Goal: Navigation & Orientation: Understand site structure

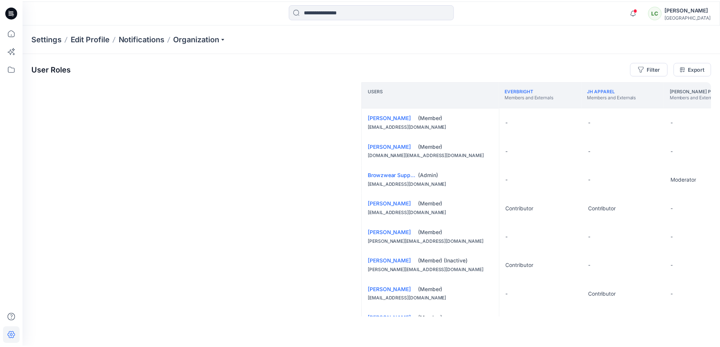
scroll to position [0, 448]
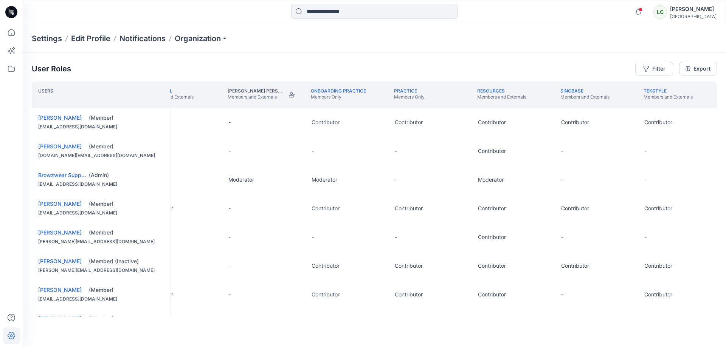
click at [9, 12] on icon at bounding box center [10, 12] width 2 height 0
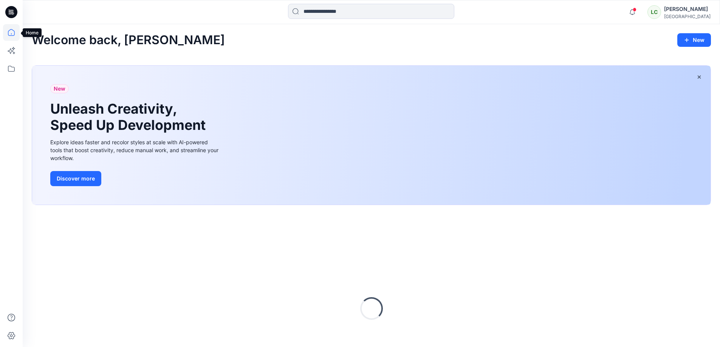
click at [11, 36] on icon at bounding box center [11, 32] width 17 height 17
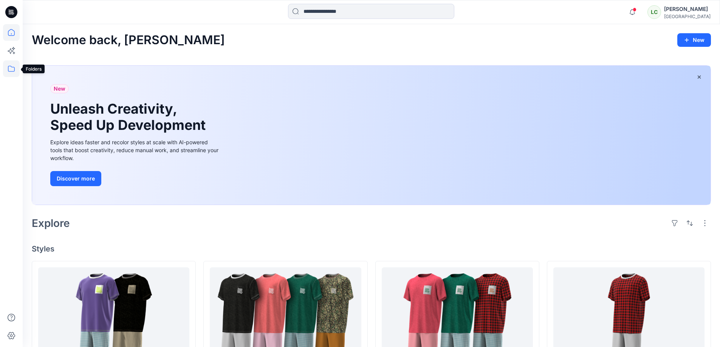
click at [10, 69] on icon at bounding box center [11, 68] width 17 height 17
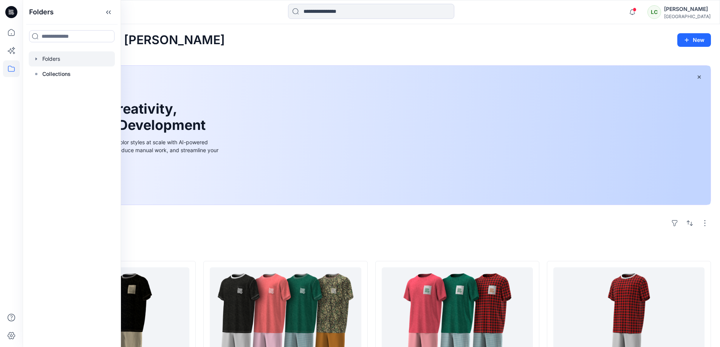
click at [42, 59] on div at bounding box center [72, 58] width 86 height 15
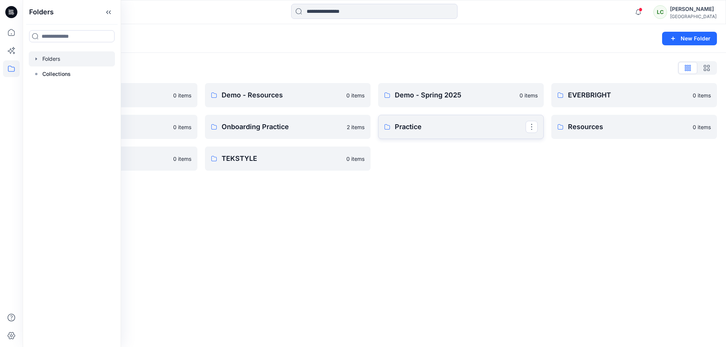
click at [416, 130] on p "Practice" at bounding box center [460, 127] width 131 height 11
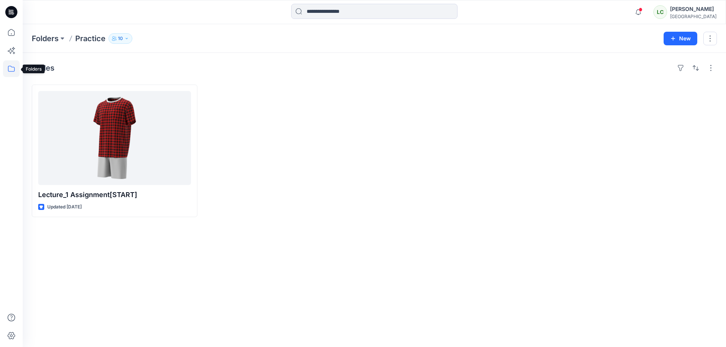
click at [6, 67] on icon at bounding box center [11, 68] width 17 height 17
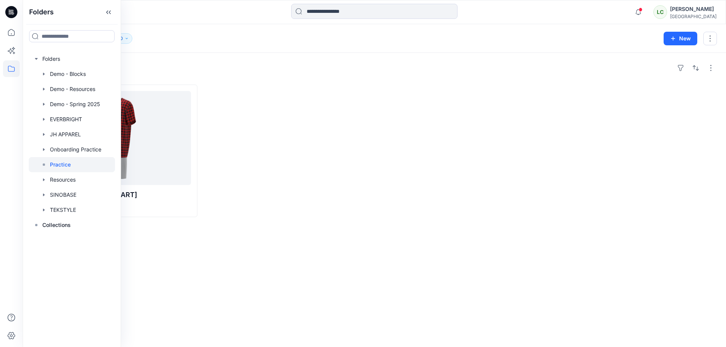
click at [57, 168] on p "Practice" at bounding box center [60, 164] width 21 height 9
click at [292, 169] on div at bounding box center [288, 151] width 166 height 133
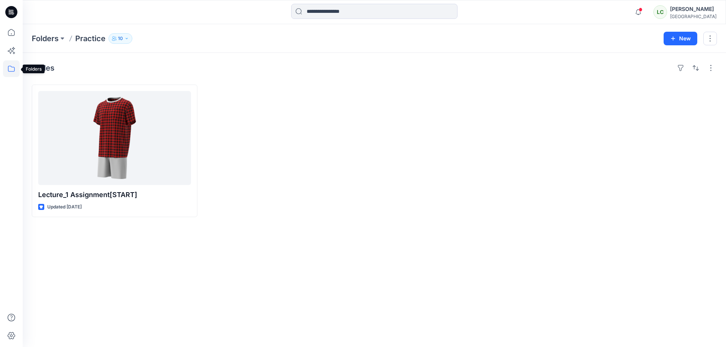
click at [11, 69] on icon at bounding box center [11, 68] width 17 height 17
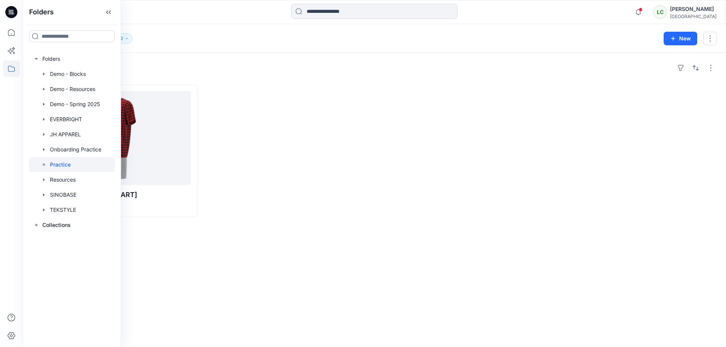
click at [187, 69] on div "Styles" at bounding box center [374, 68] width 685 height 12
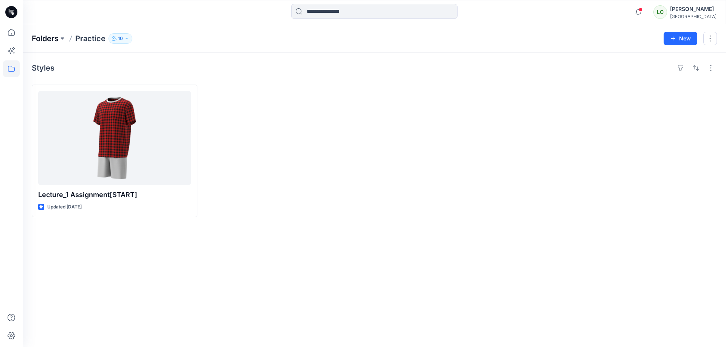
click at [51, 38] on p "Folders" at bounding box center [45, 38] width 27 height 11
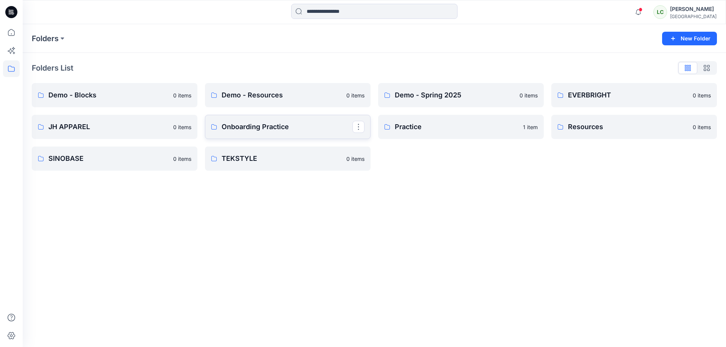
click at [262, 130] on p "Onboarding Practice" at bounding box center [287, 127] width 131 height 11
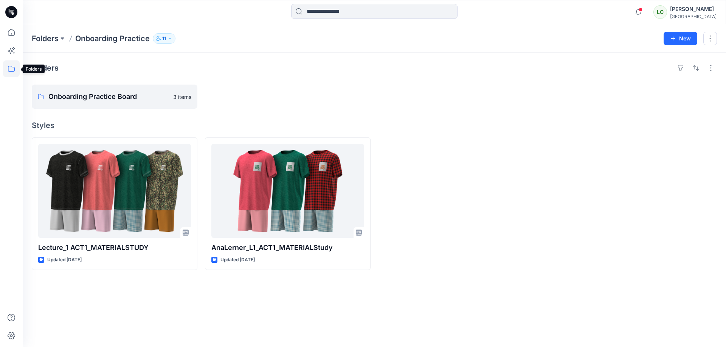
click at [10, 71] on icon at bounding box center [11, 69] width 7 height 6
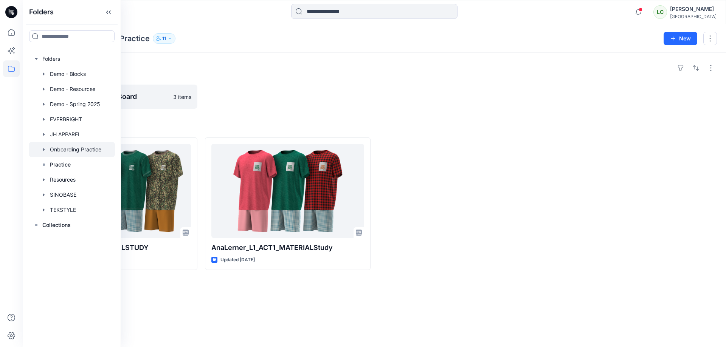
click at [141, 68] on div "Folders" at bounding box center [374, 68] width 685 height 12
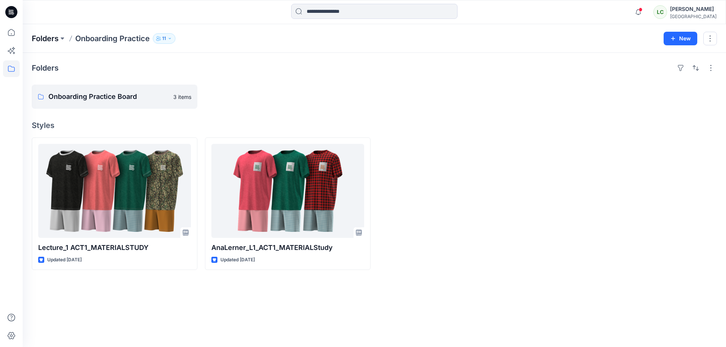
click at [43, 40] on p "Folders" at bounding box center [45, 38] width 27 height 11
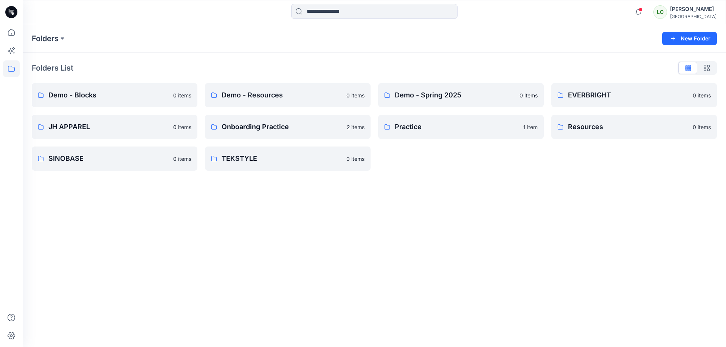
click at [689, 16] on div "[GEOGRAPHIC_DATA]" at bounding box center [693, 17] width 47 height 6
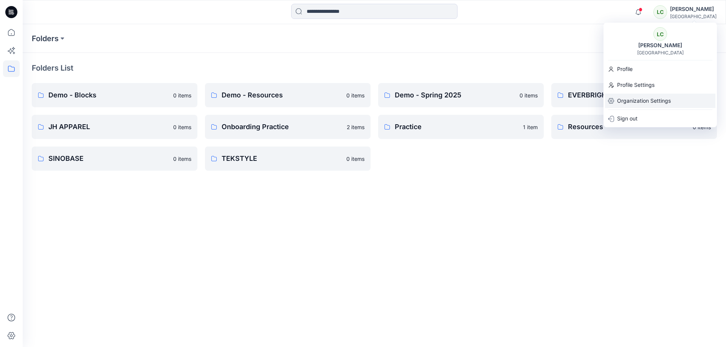
click at [648, 101] on p "Organization Settings" at bounding box center [644, 101] width 54 height 14
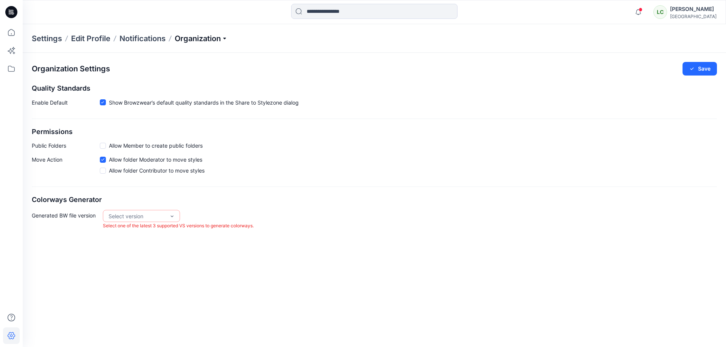
click at [199, 36] on p "Organization" at bounding box center [201, 38] width 53 height 11
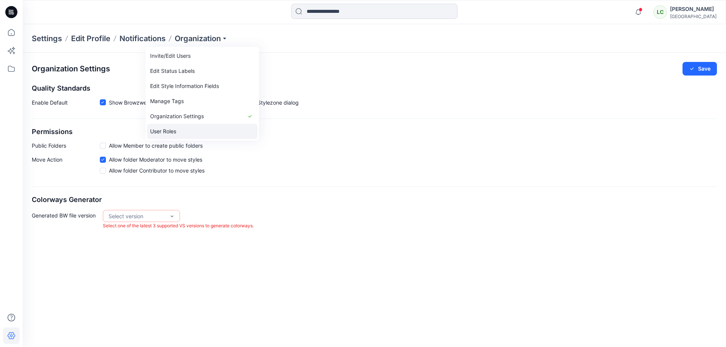
click at [184, 131] on link "User Roles" at bounding box center [202, 131] width 110 height 15
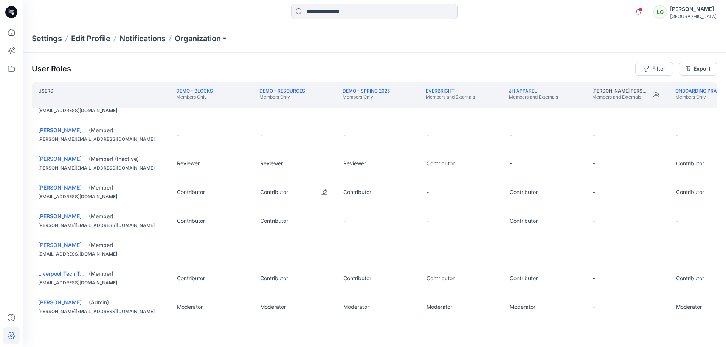
scroll to position [102, 3]
click at [11, 68] on icon at bounding box center [11, 68] width 17 height 17
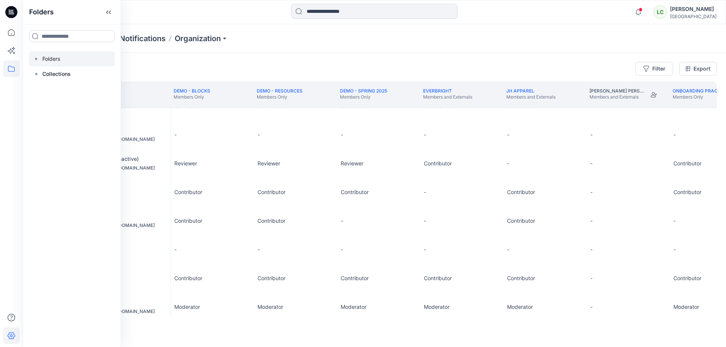
click at [60, 61] on div at bounding box center [72, 58] width 86 height 15
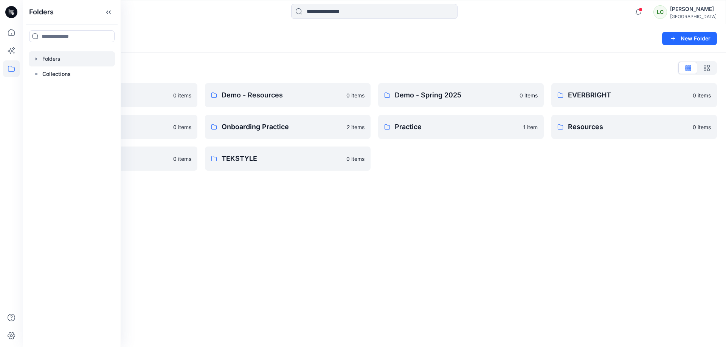
click at [336, 69] on div "Folders List" at bounding box center [374, 68] width 685 height 12
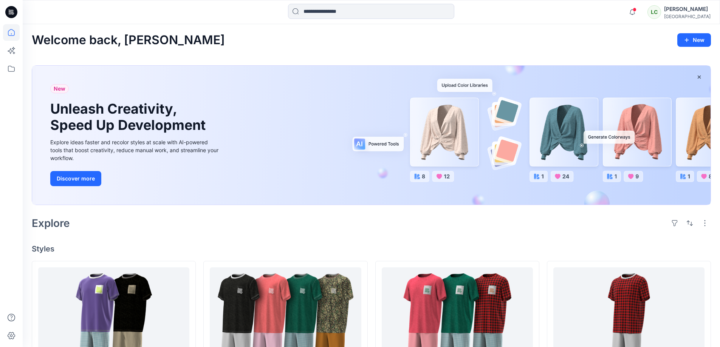
click at [661, 12] on div "LC" at bounding box center [655, 12] width 14 height 14
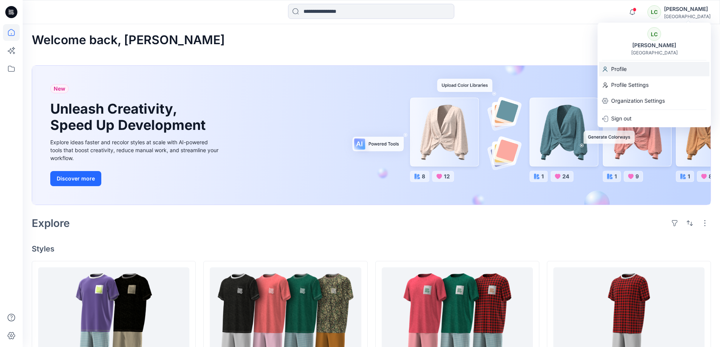
click at [629, 73] on div "Profile" at bounding box center [654, 69] width 110 height 14
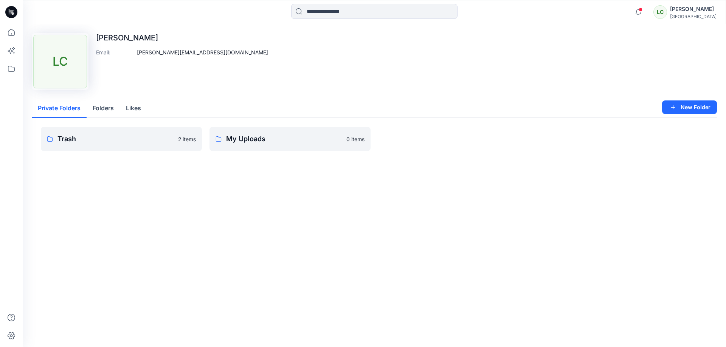
click at [104, 109] on button "Folders" at bounding box center [103, 108] width 33 height 19
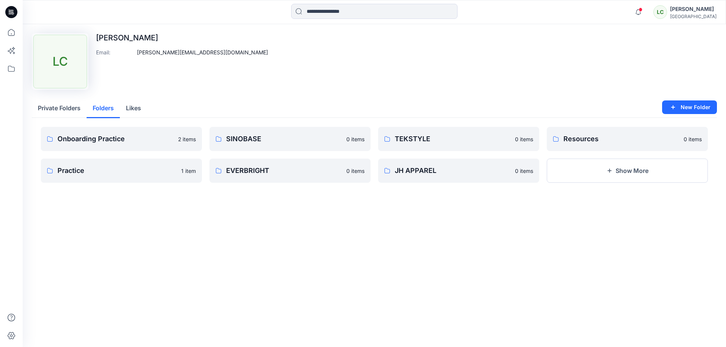
click at [65, 112] on button "Private Folders" at bounding box center [59, 108] width 55 height 19
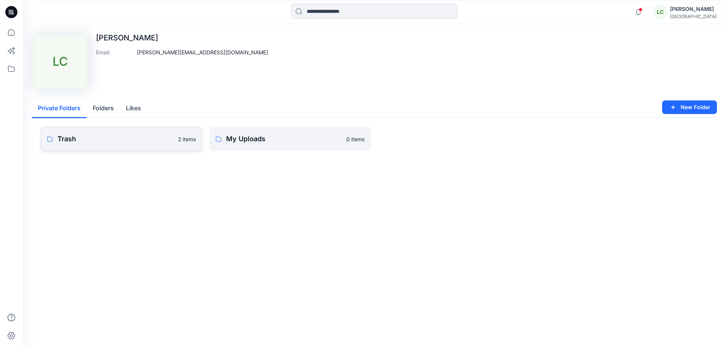
click at [97, 132] on link "Trash 2 items" at bounding box center [121, 139] width 161 height 24
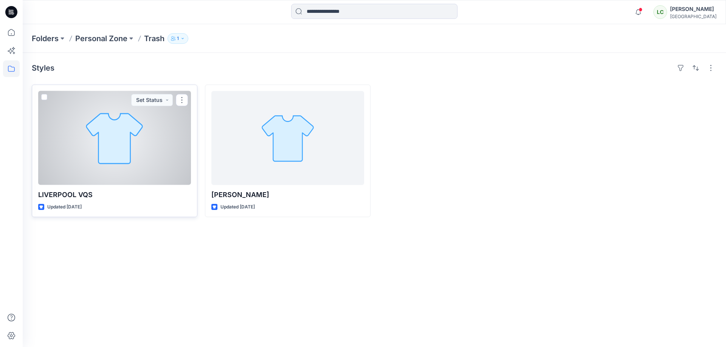
click at [114, 152] on div at bounding box center [114, 138] width 153 height 94
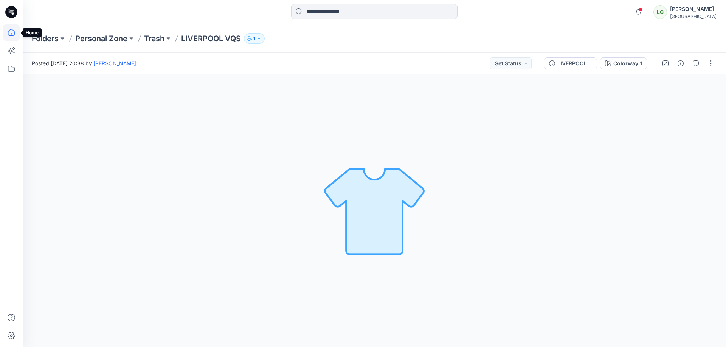
click at [13, 39] on icon at bounding box center [11, 32] width 17 height 17
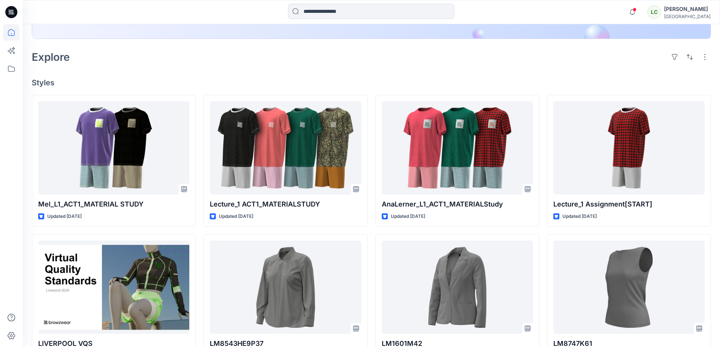
scroll to position [167, 0]
